Goal: Task Accomplishment & Management: Manage account settings

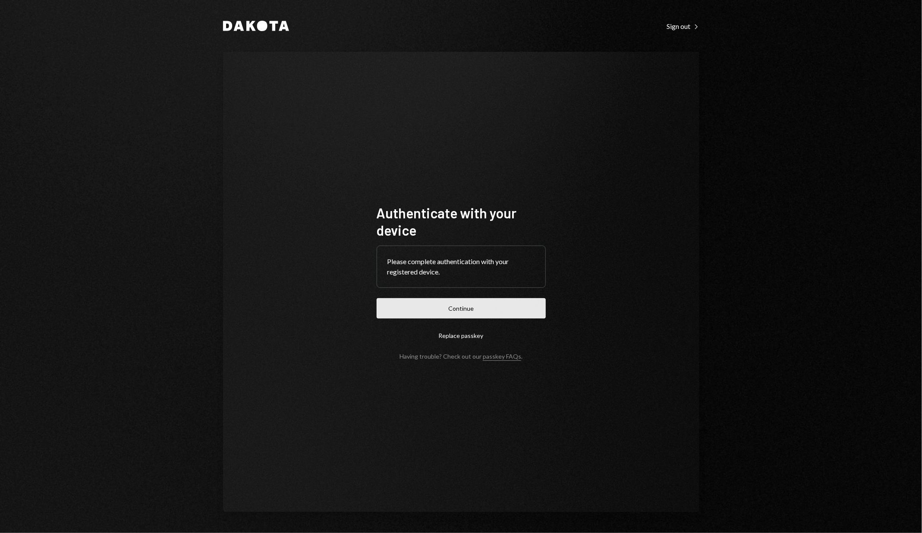
click at [459, 300] on button "Continue" at bounding box center [460, 308] width 169 height 20
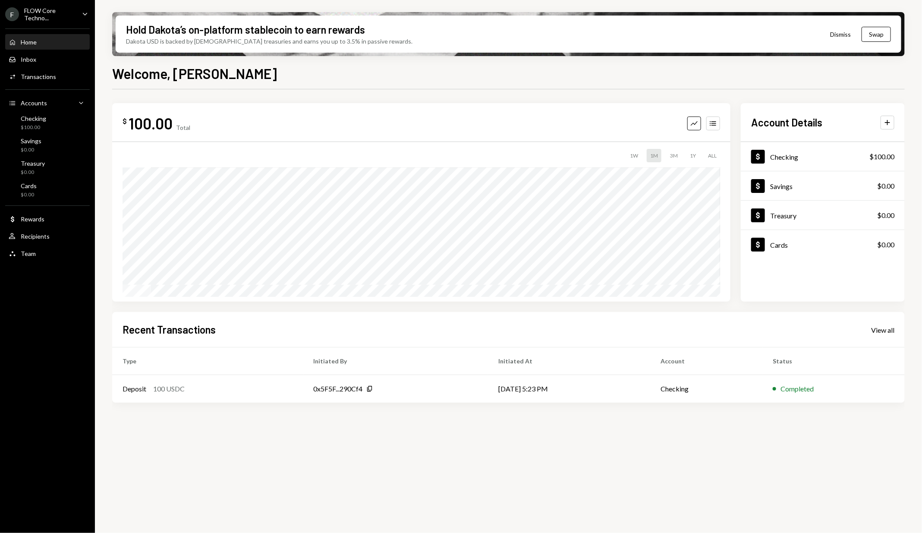
click at [30, 458] on div "F FLOW Core Techno... Caret Down Home Home Inbox Inbox Activities Transactions …" at bounding box center [47, 266] width 95 height 533
click at [42, 7] on div "FLOW Core Techno..." at bounding box center [49, 14] width 51 height 15
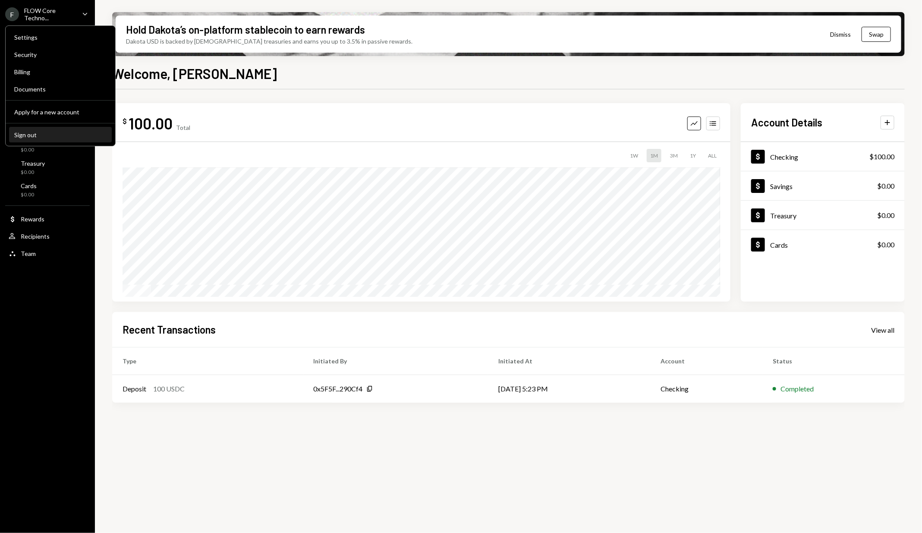
click at [73, 134] on div "Sign out" at bounding box center [60, 134] width 92 height 7
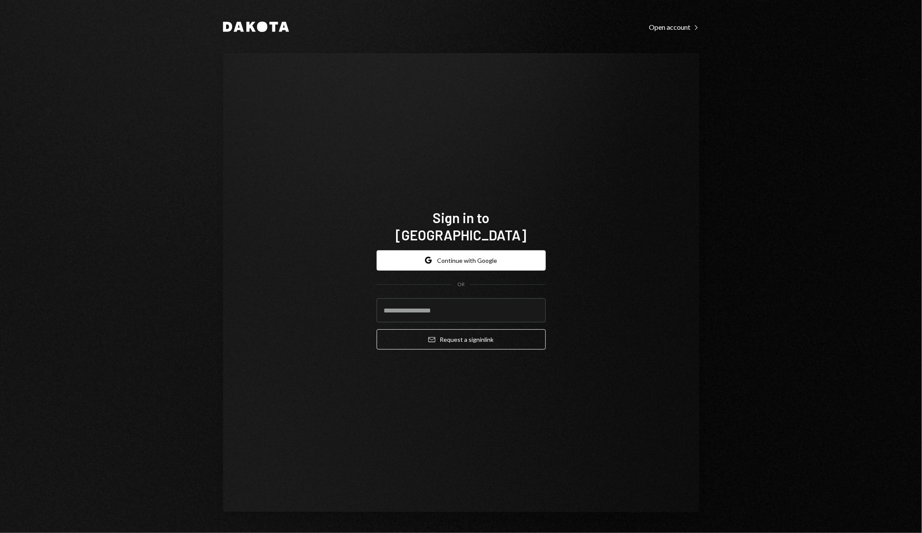
type input "**********"
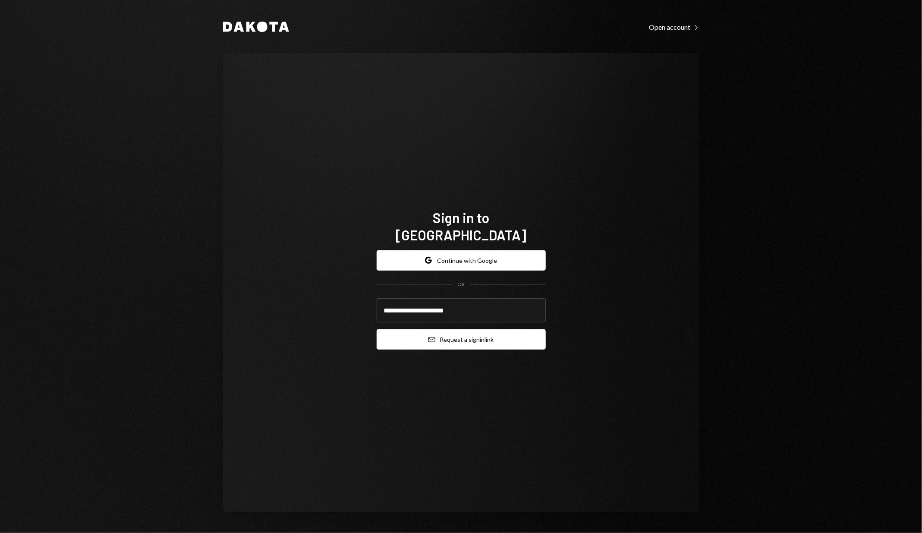
click at [444, 329] on button "Email Request a sign in link" at bounding box center [460, 339] width 169 height 20
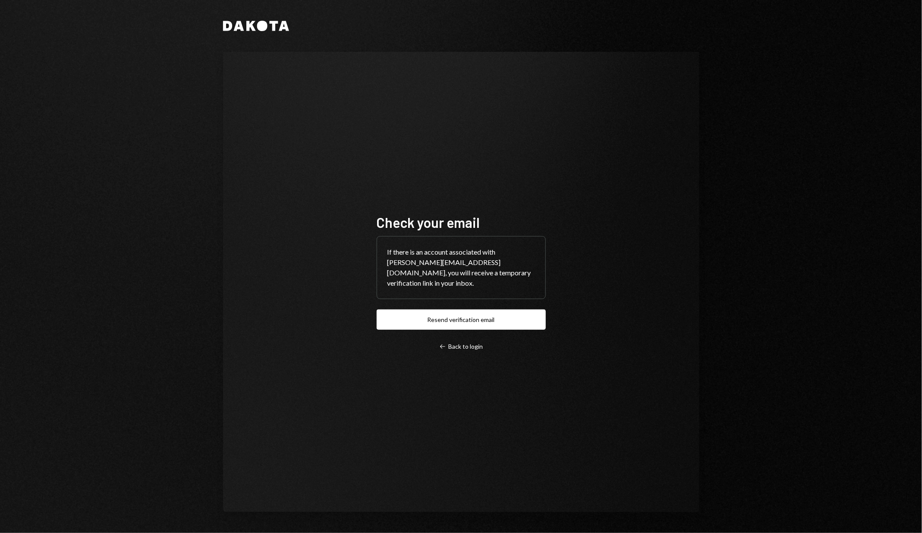
click at [432, 150] on div "Check your email If there is an account associated with [PERSON_NAME][EMAIL_ADD…" at bounding box center [461, 282] width 476 height 460
